Goal: Register for event/course

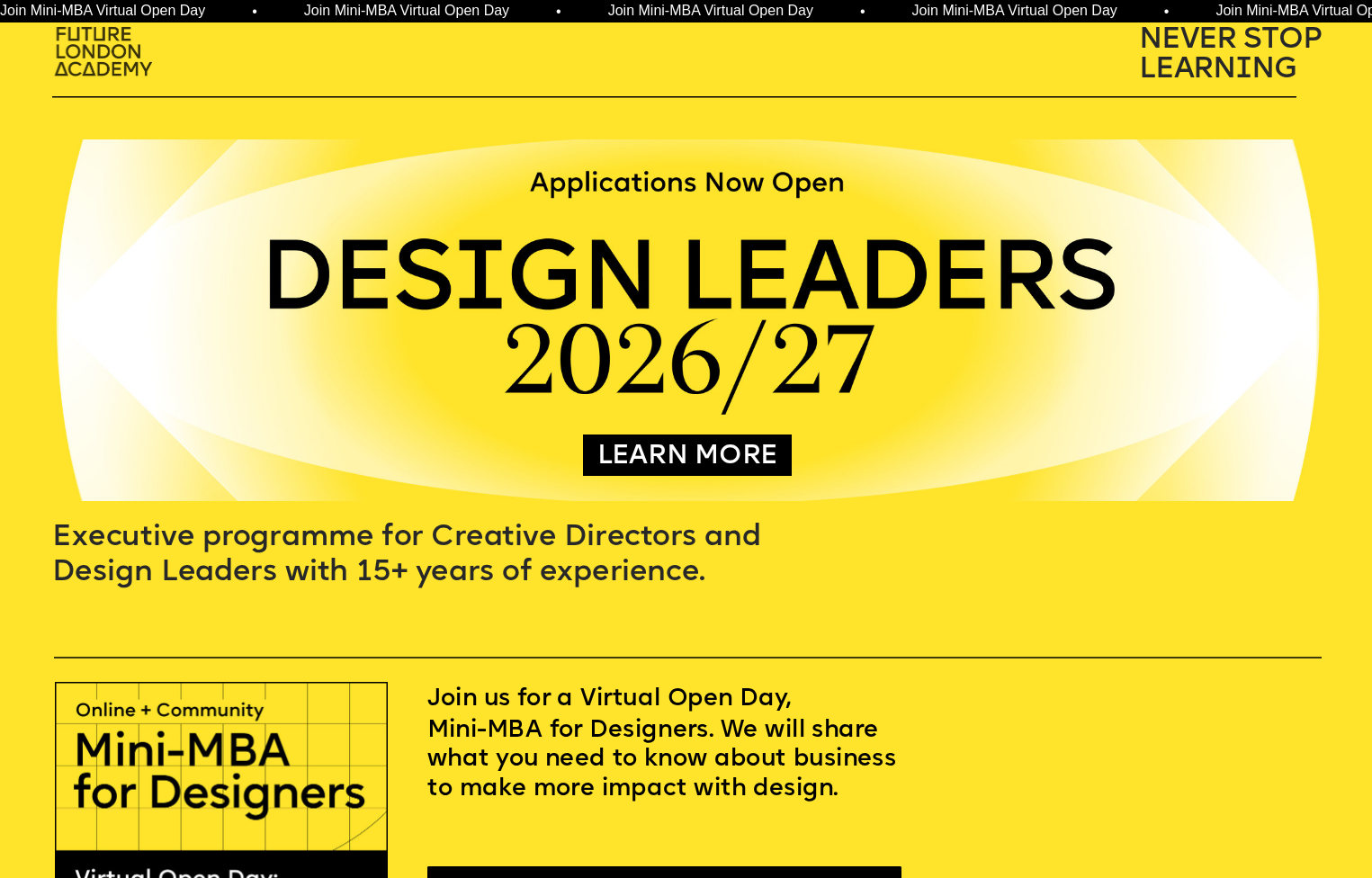
click at [68, 40] on img at bounding box center [106, 53] width 121 height 70
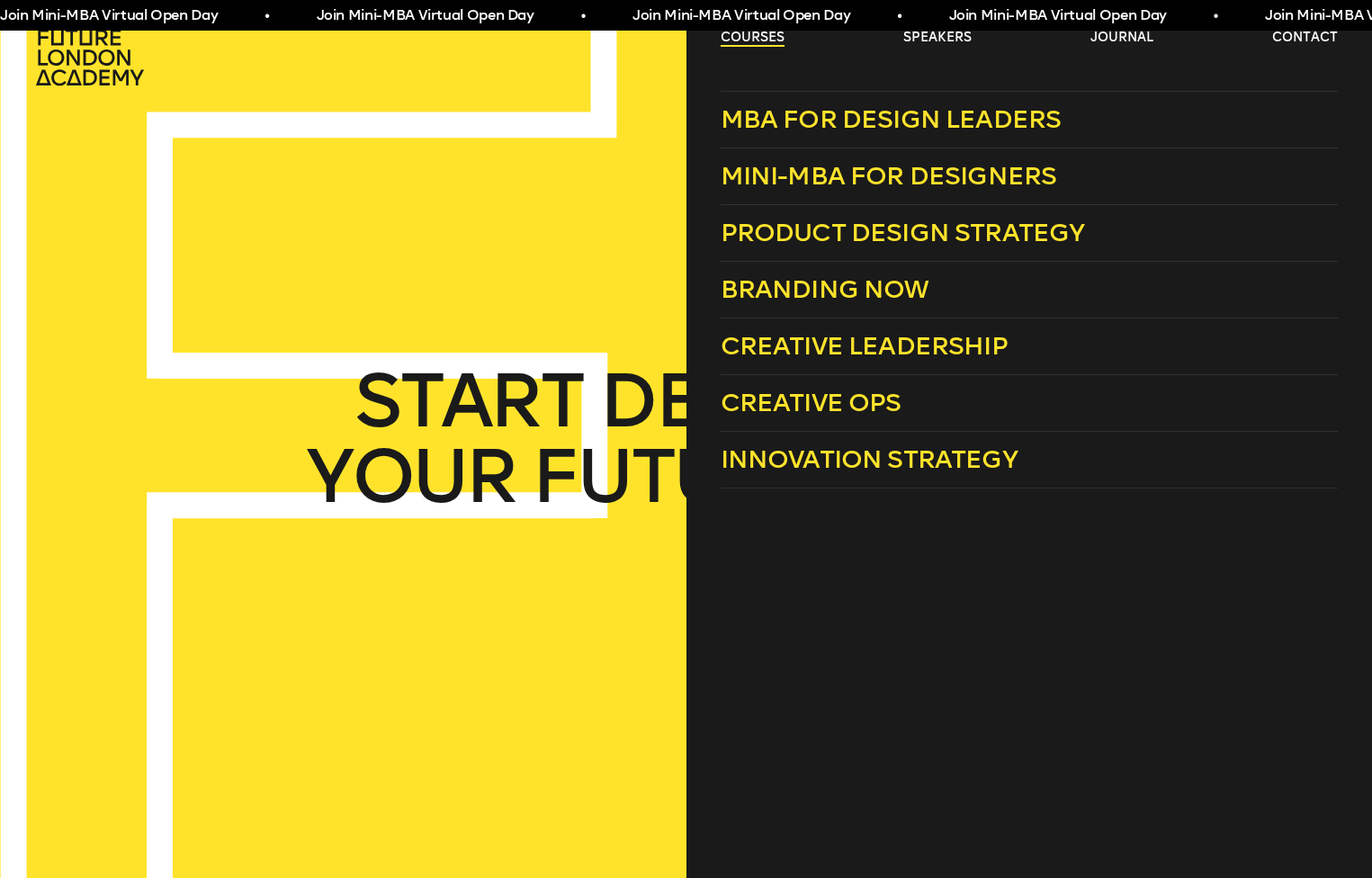
click at [771, 39] on link "courses" at bounding box center [752, 37] width 64 height 18
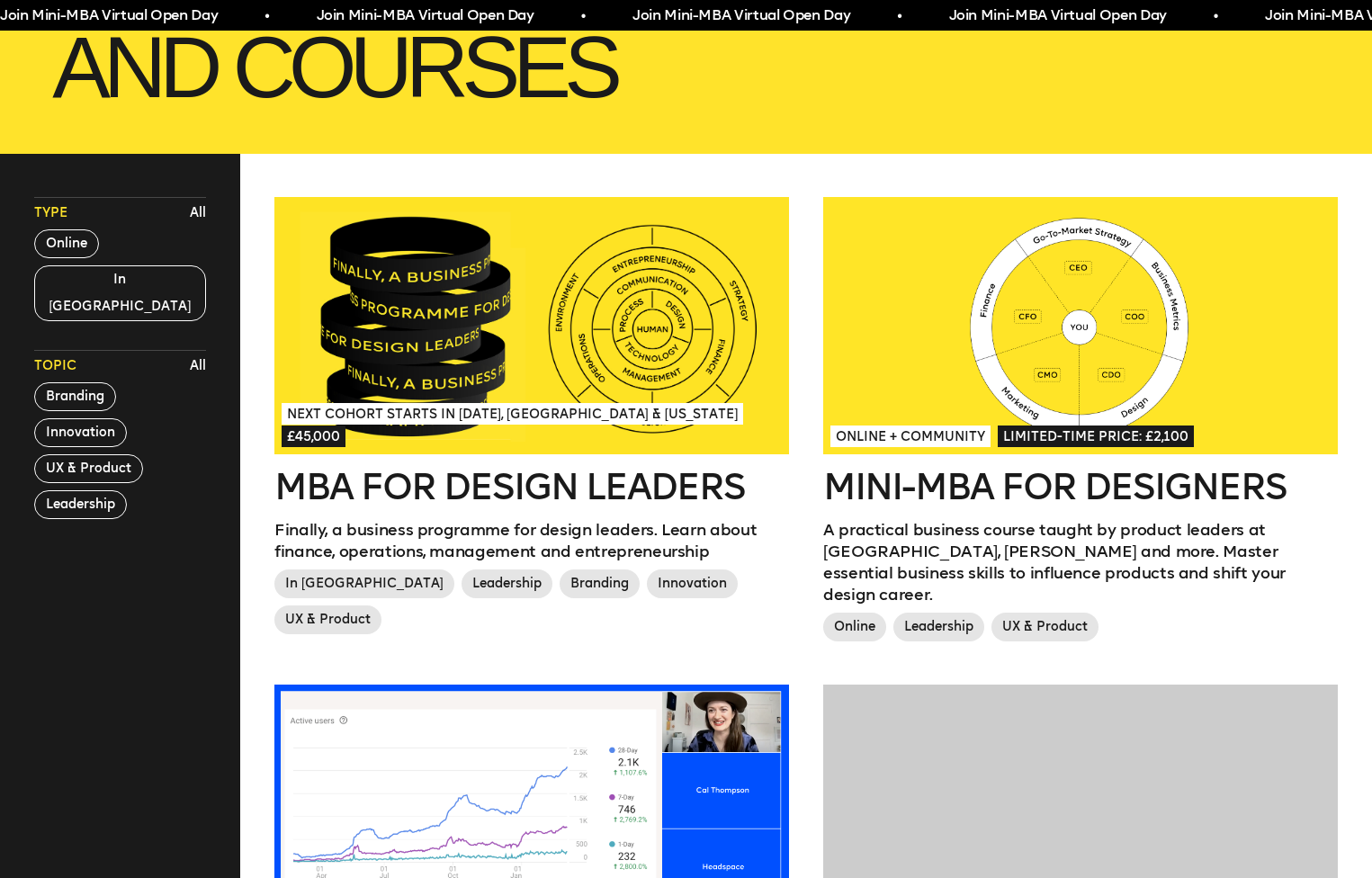
scroll to position [458, 0]
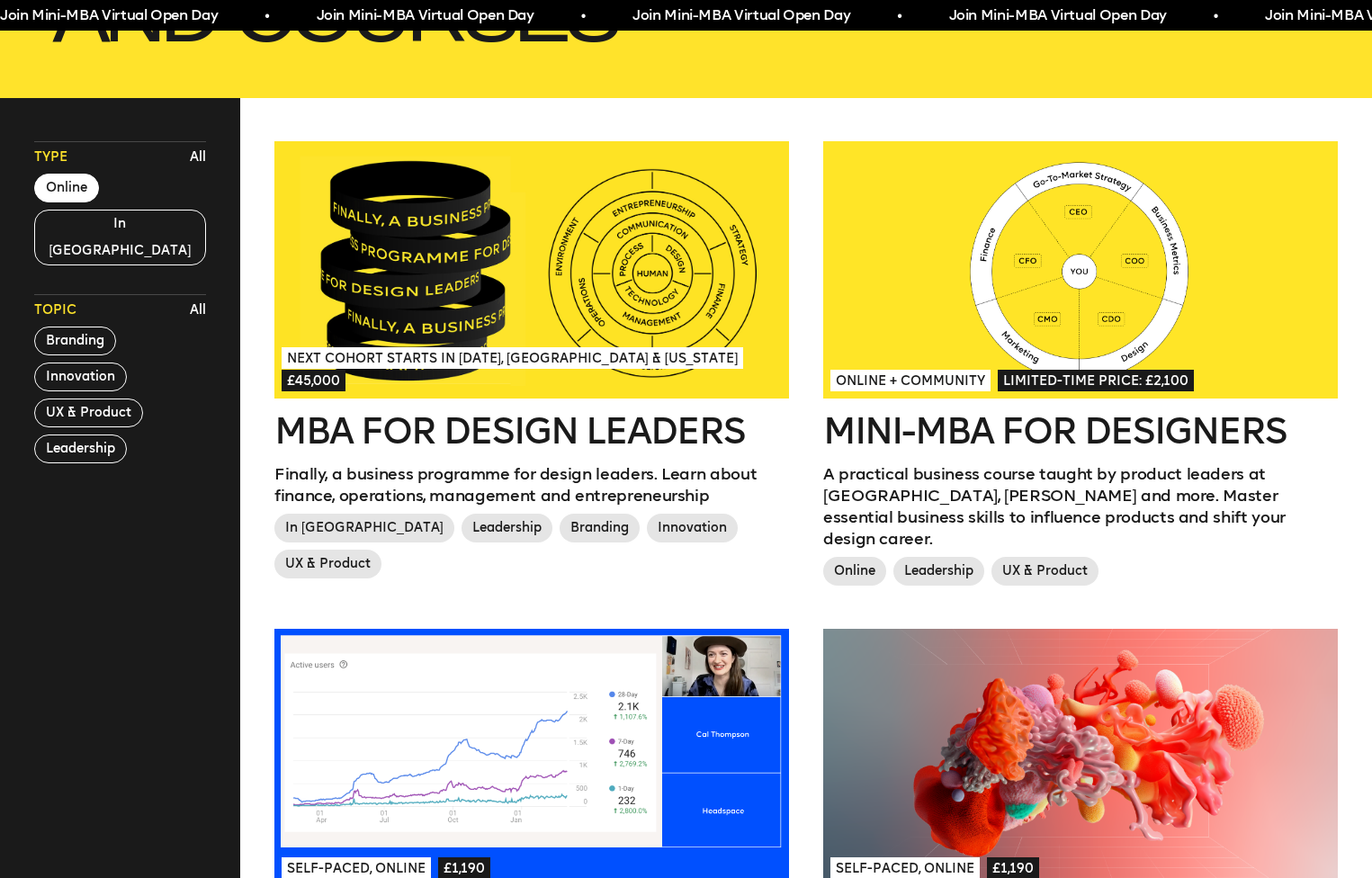
click at [73, 189] on button "Online" at bounding box center [66, 187] width 65 height 28
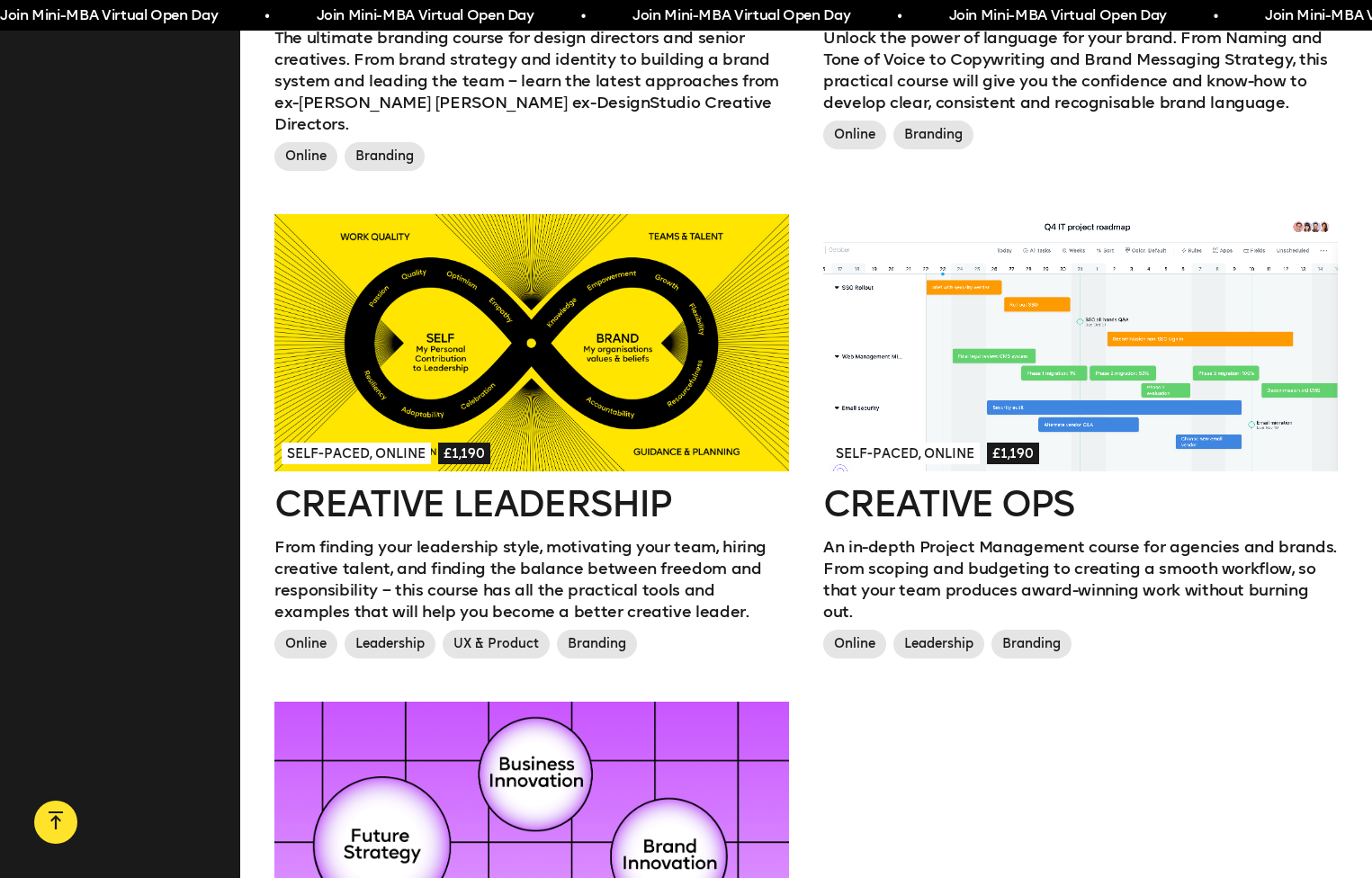
scroll to position [1464, 0]
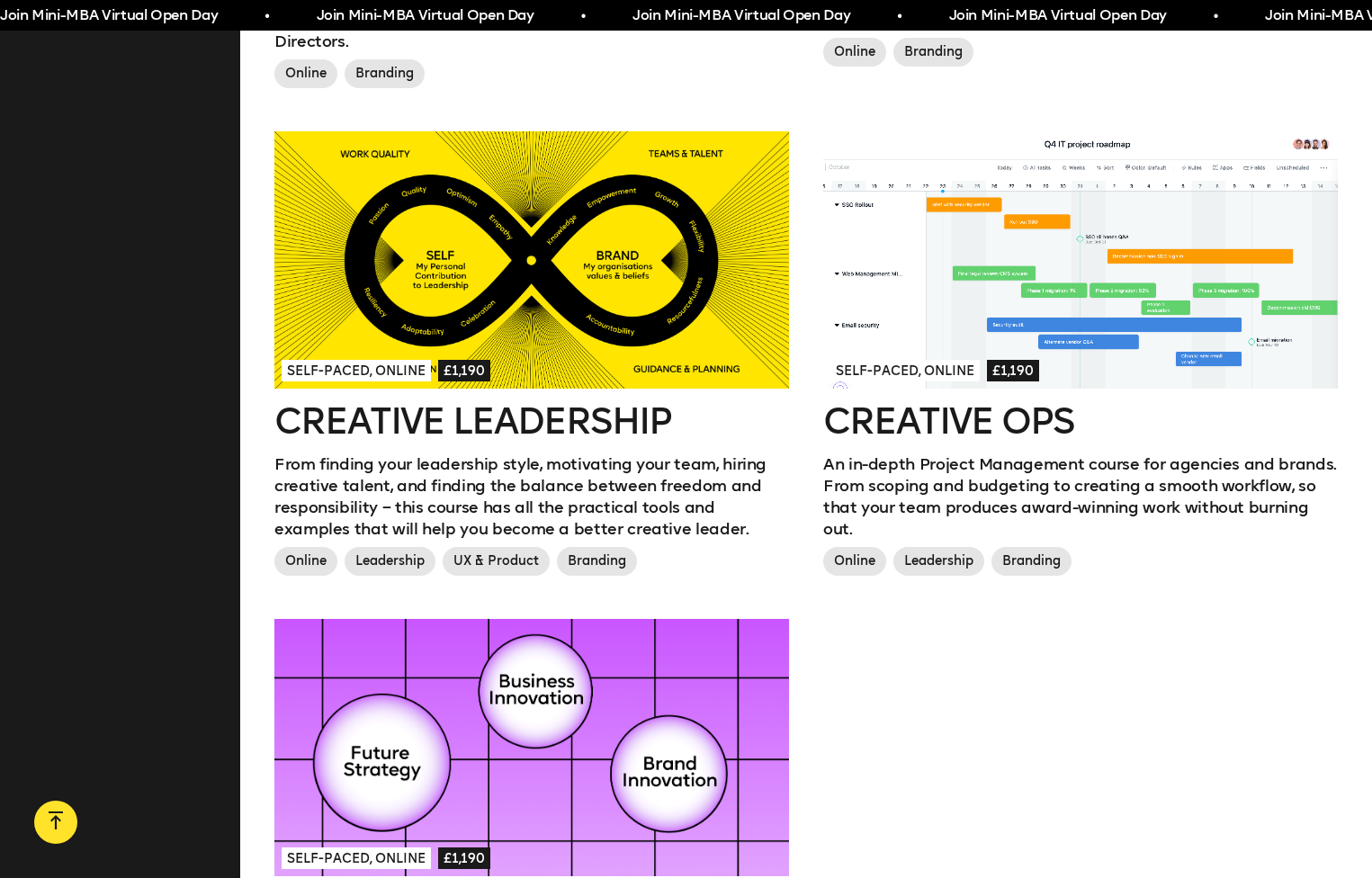
click at [683, 311] on div at bounding box center [531, 259] width 515 height 257
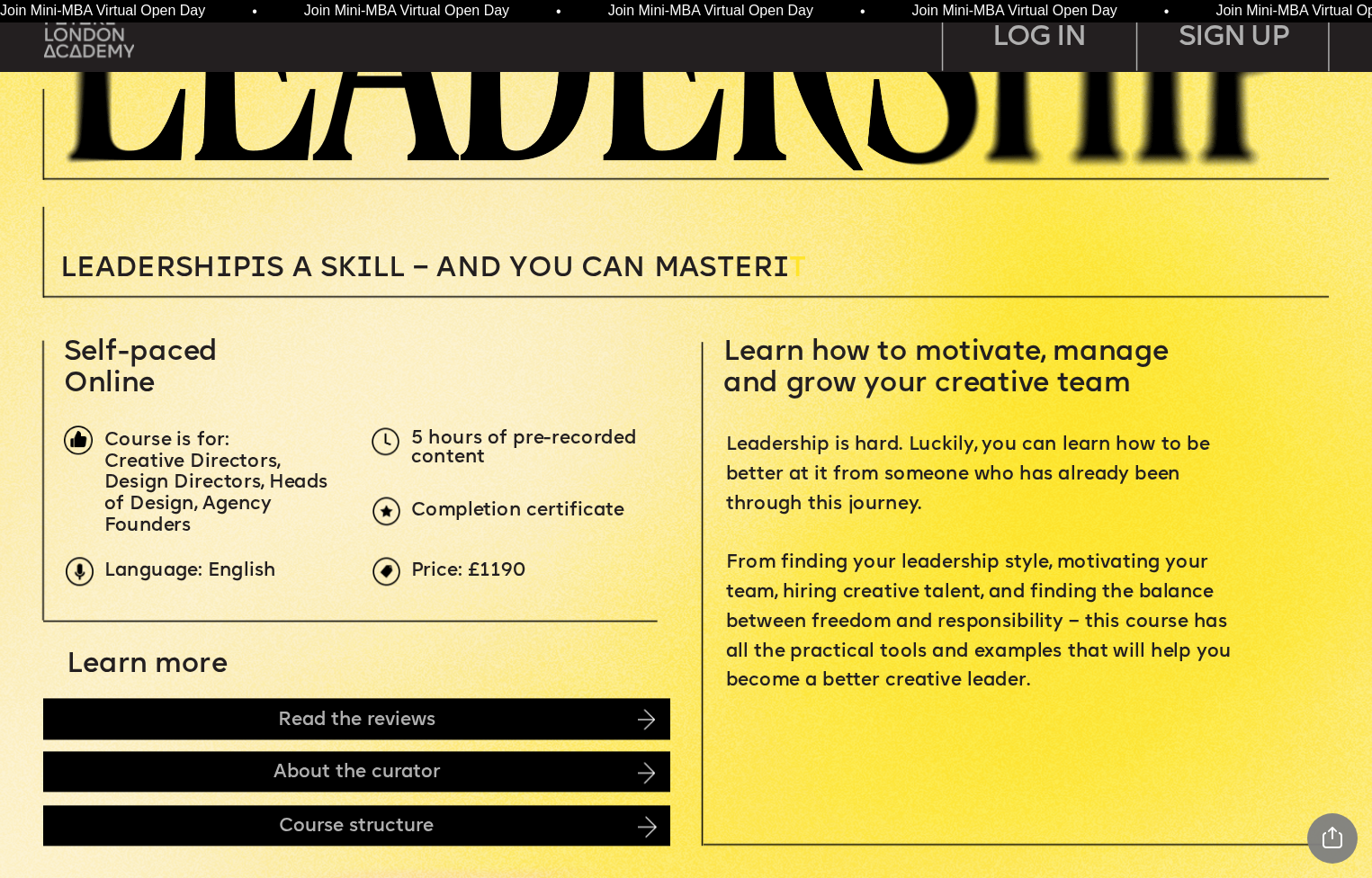
scroll to position [405, 0]
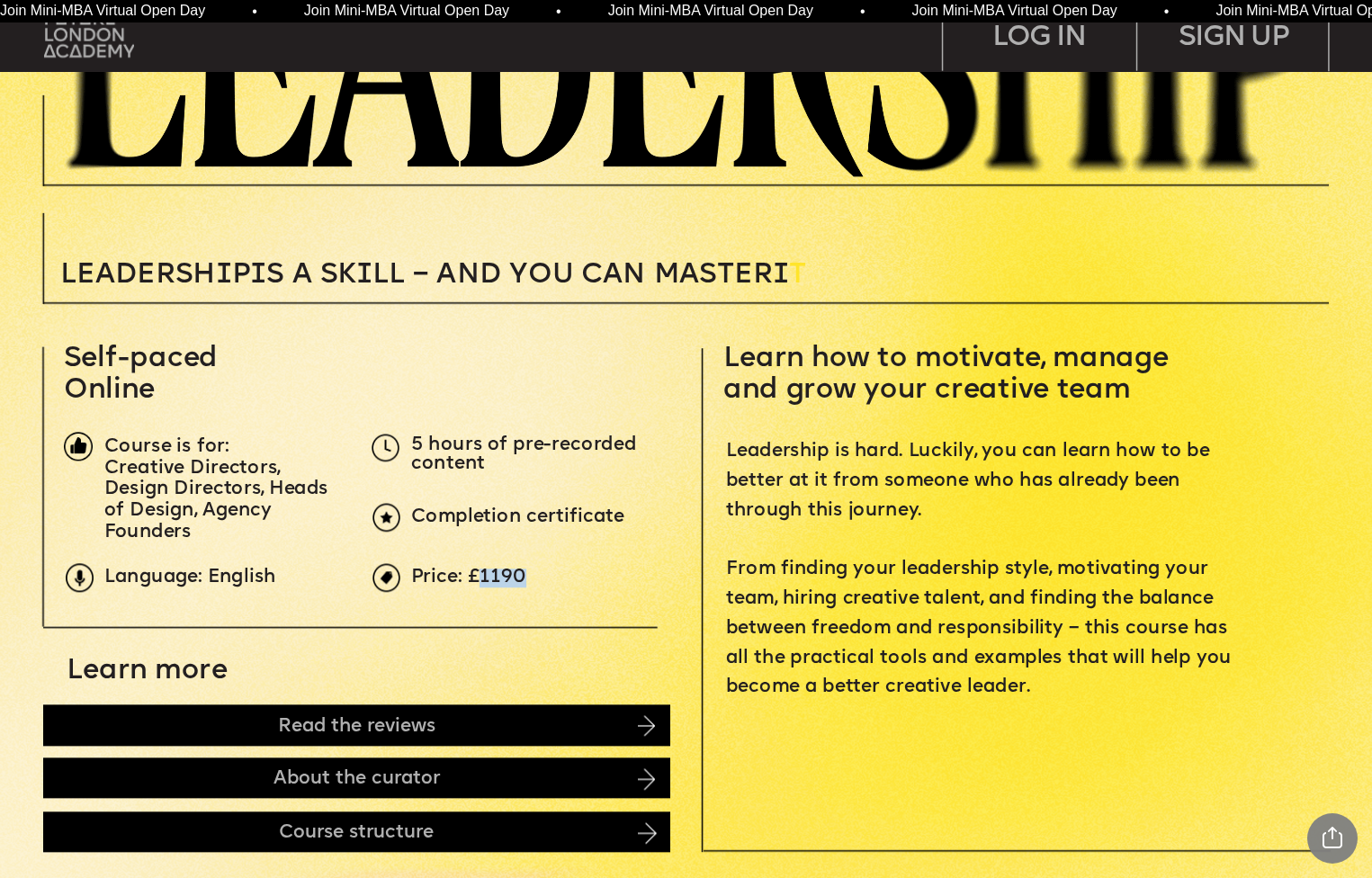
drag, startPoint x: 478, startPoint y: 574, endPoint x: 534, endPoint y: 574, distance: 56.0
click at [534, 574] on p "Price: £1190" at bounding box center [733, 578] width 643 height 19
copy span "1190"
